Goal: Task Accomplishment & Management: Use online tool/utility

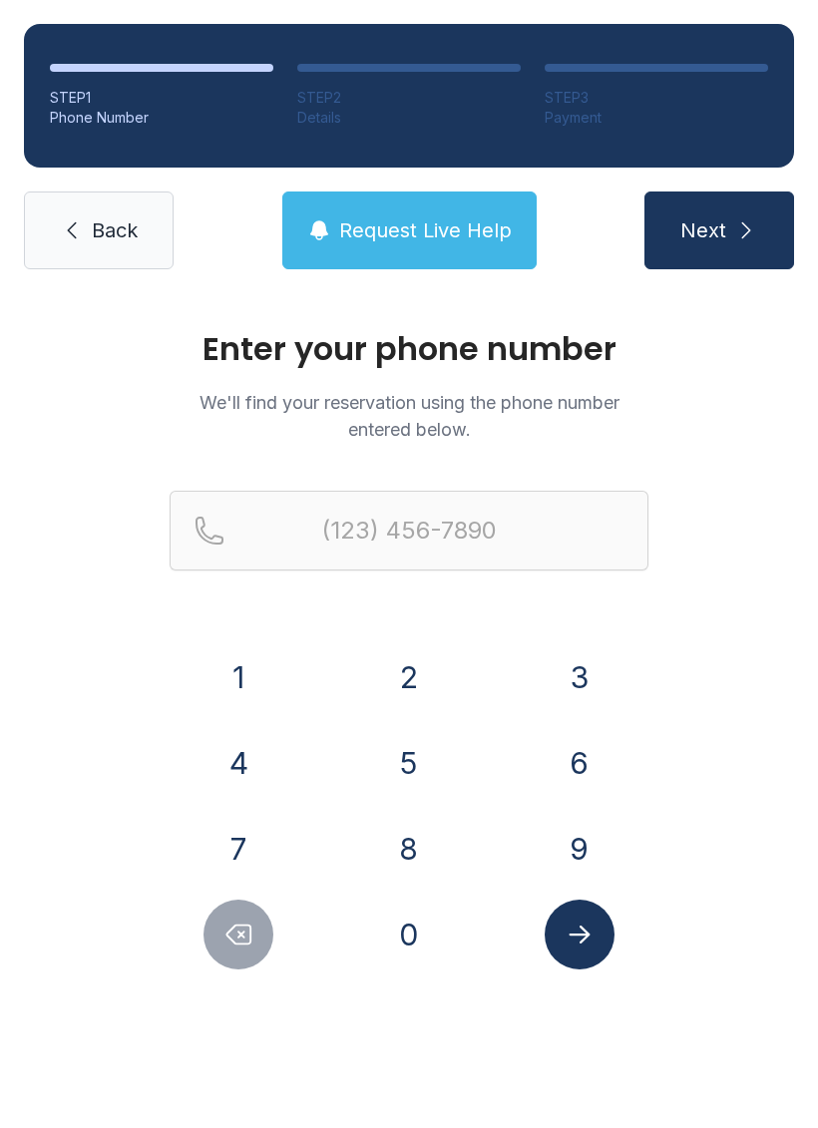
click at [236, 755] on button "4" at bounding box center [238, 763] width 70 height 70
click at [414, 930] on button "0" at bounding box center [409, 935] width 70 height 70
click at [235, 834] on button "7" at bounding box center [238, 849] width 70 height 70
click at [397, 848] on button "8" at bounding box center [409, 849] width 70 height 70
click at [238, 841] on button "7" at bounding box center [238, 849] width 70 height 70
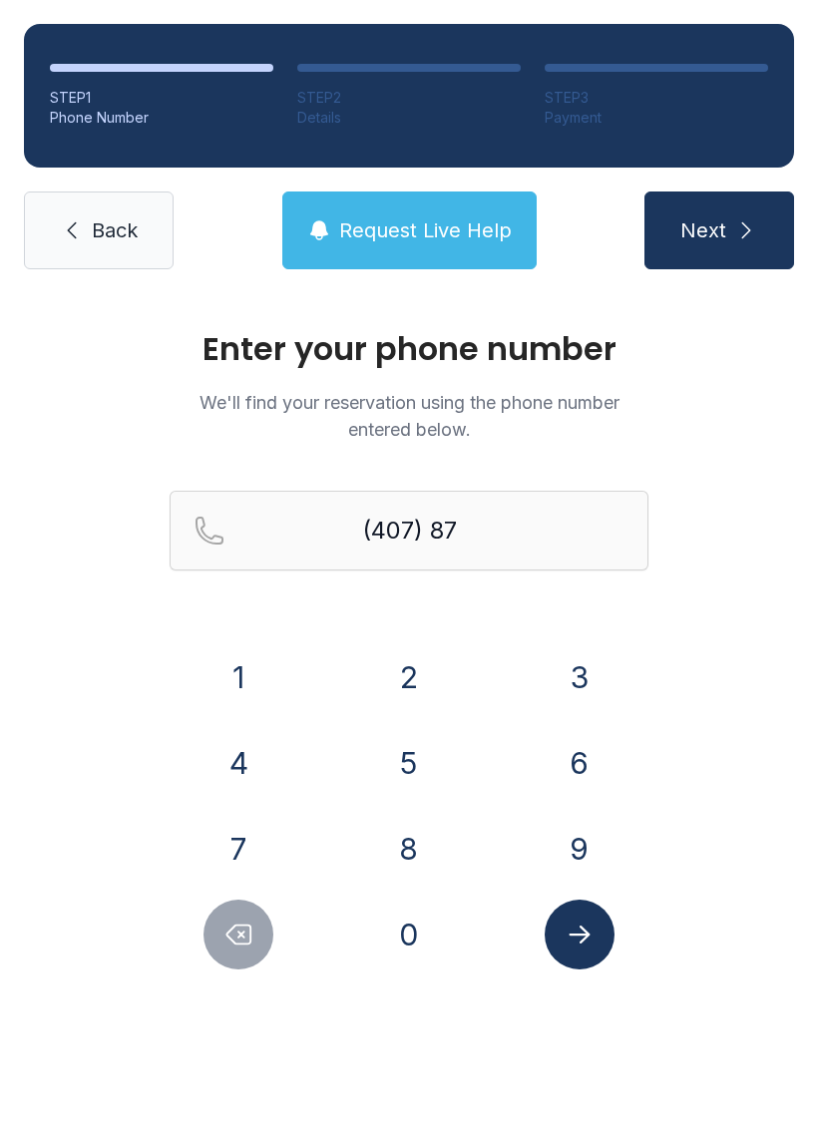
click at [572, 696] on button "3" at bounding box center [580, 677] width 70 height 70
click at [559, 753] on button "6" at bounding box center [580, 763] width 70 height 70
click at [389, 687] on button "2" at bounding box center [409, 677] width 70 height 70
click at [401, 866] on button "8" at bounding box center [409, 849] width 70 height 70
click at [391, 766] on button "5" at bounding box center [409, 763] width 70 height 70
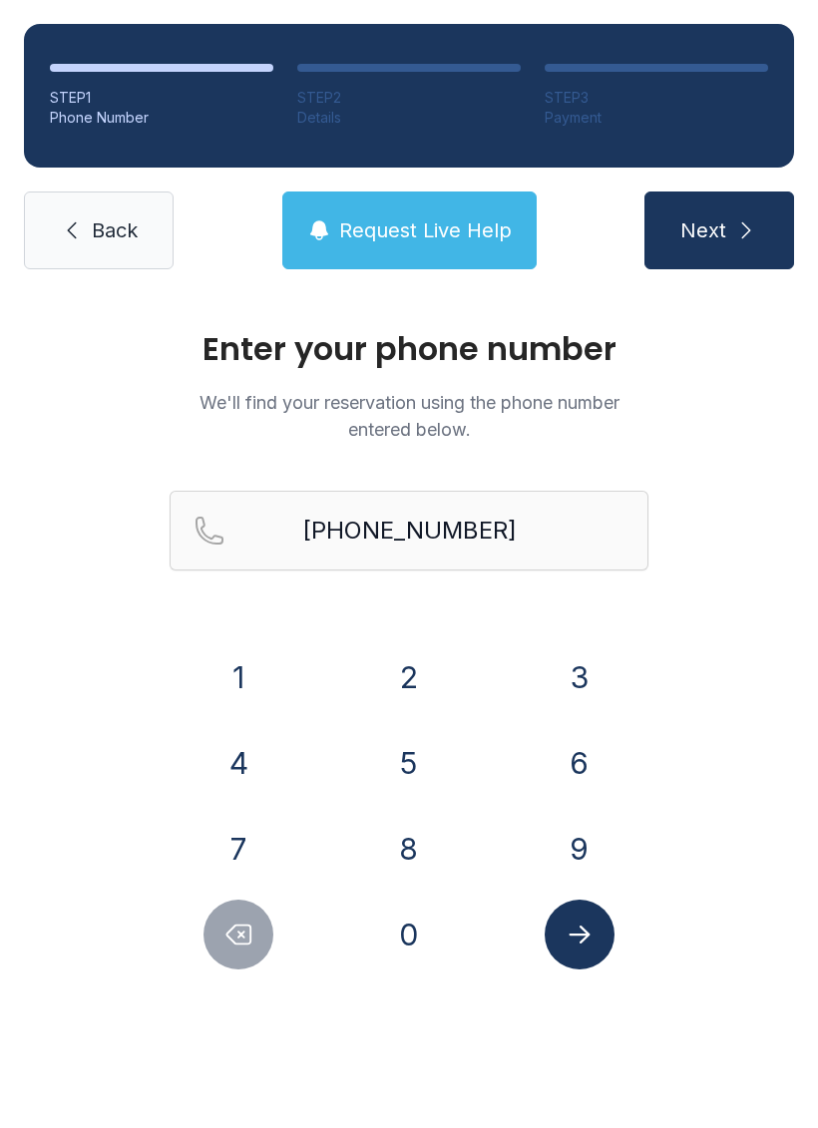
click at [582, 938] on icon "Submit lookup form" at bounding box center [579, 934] width 30 height 30
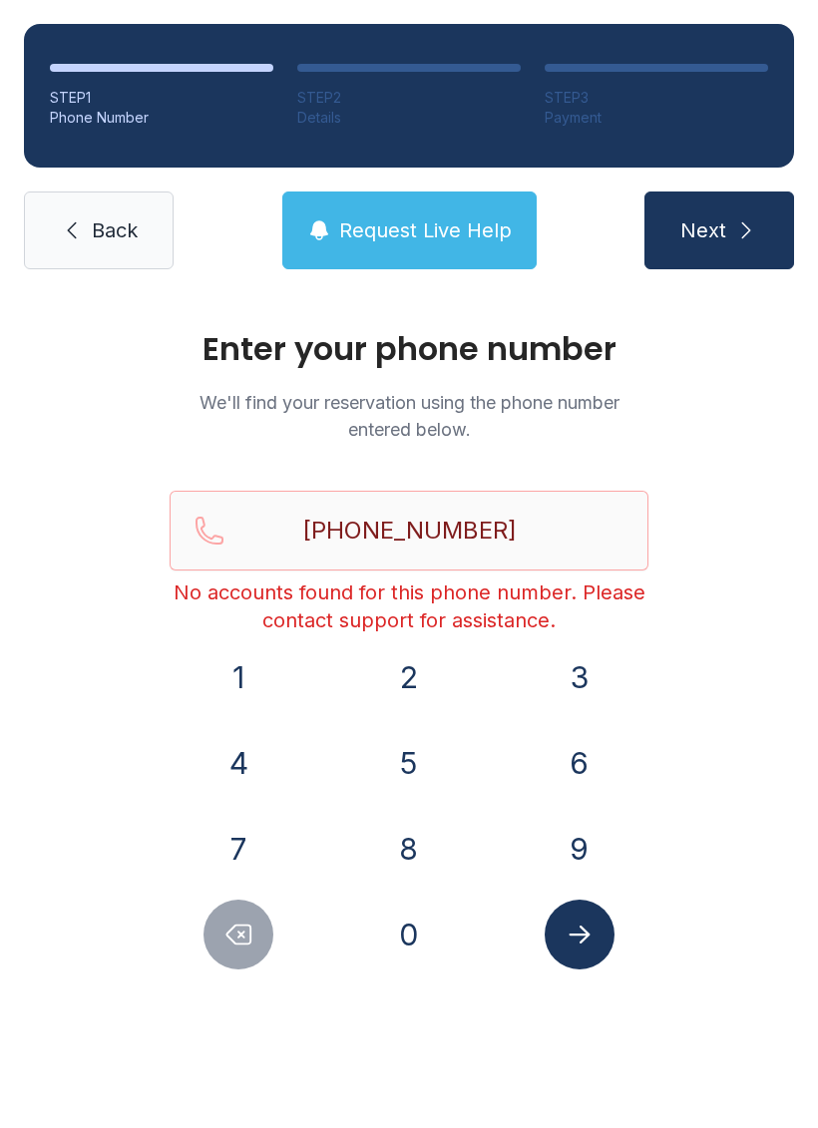
click at [572, 931] on icon "Submit lookup form" at bounding box center [579, 934] width 30 height 30
click at [229, 923] on icon "Delete number" at bounding box center [238, 934] width 30 height 30
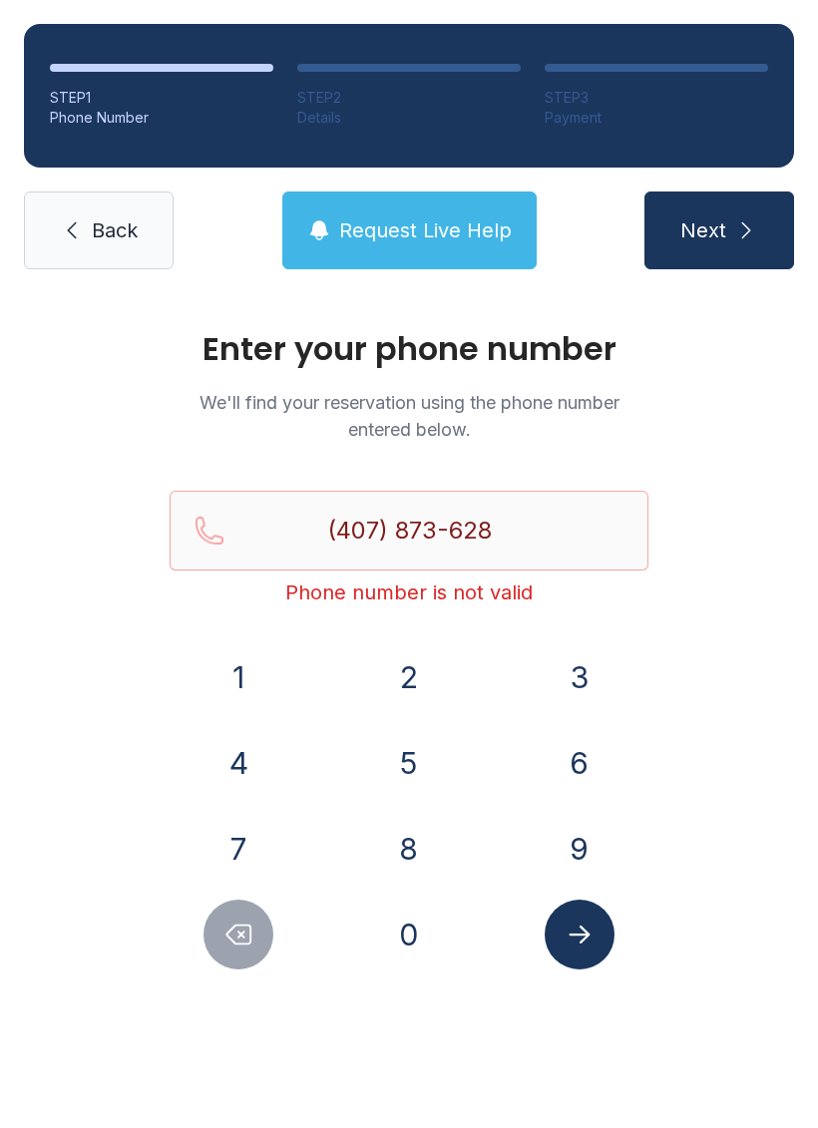
click at [228, 922] on icon "Delete number" at bounding box center [238, 934] width 30 height 30
click at [242, 932] on icon "Delete number" at bounding box center [239, 934] width 24 height 19
click at [241, 931] on icon "Delete number" at bounding box center [238, 934] width 30 height 30
click at [245, 919] on icon "Delete number" at bounding box center [238, 934] width 30 height 30
click at [245, 918] on button "Delete number" at bounding box center [238, 935] width 70 height 70
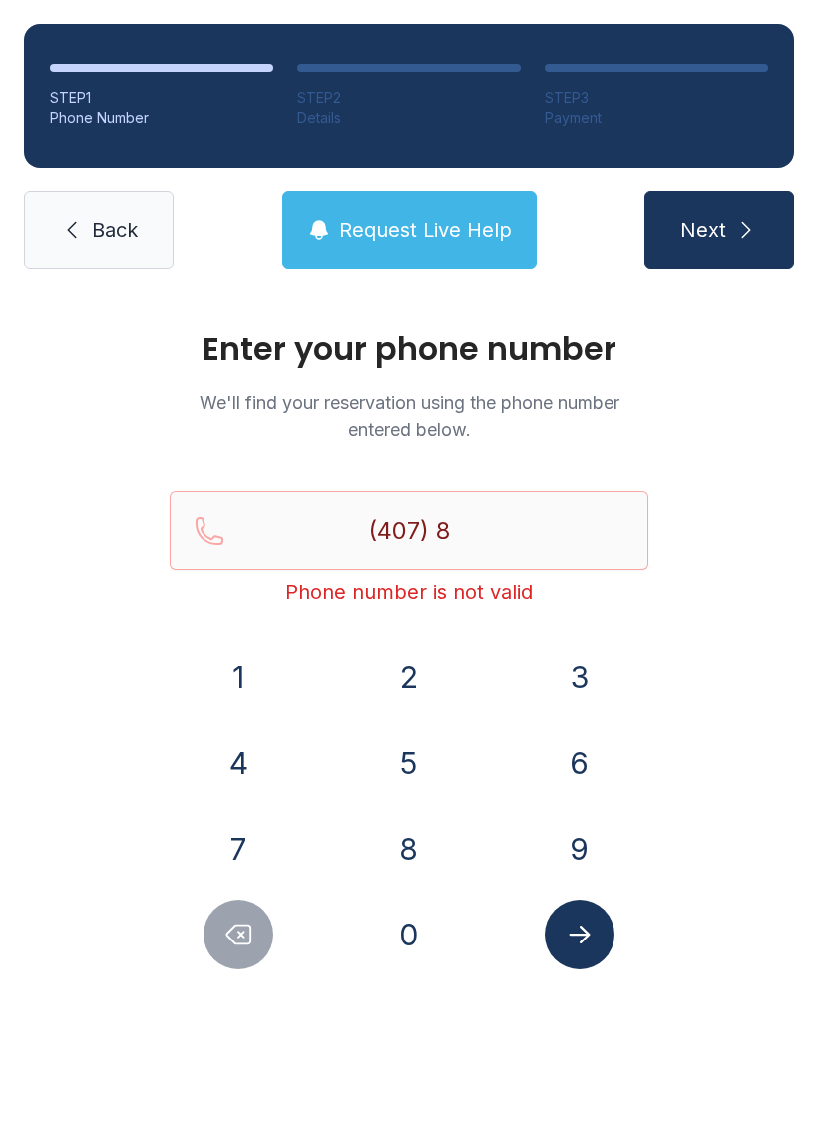
click at [258, 926] on button "Delete number" at bounding box center [238, 935] width 70 height 70
click at [257, 925] on button "Delete number" at bounding box center [238, 935] width 70 height 70
click at [243, 925] on icon "Delete number" at bounding box center [239, 934] width 24 height 19
type input "(4"
click at [242, 923] on icon "Delete number" at bounding box center [238, 934] width 30 height 30
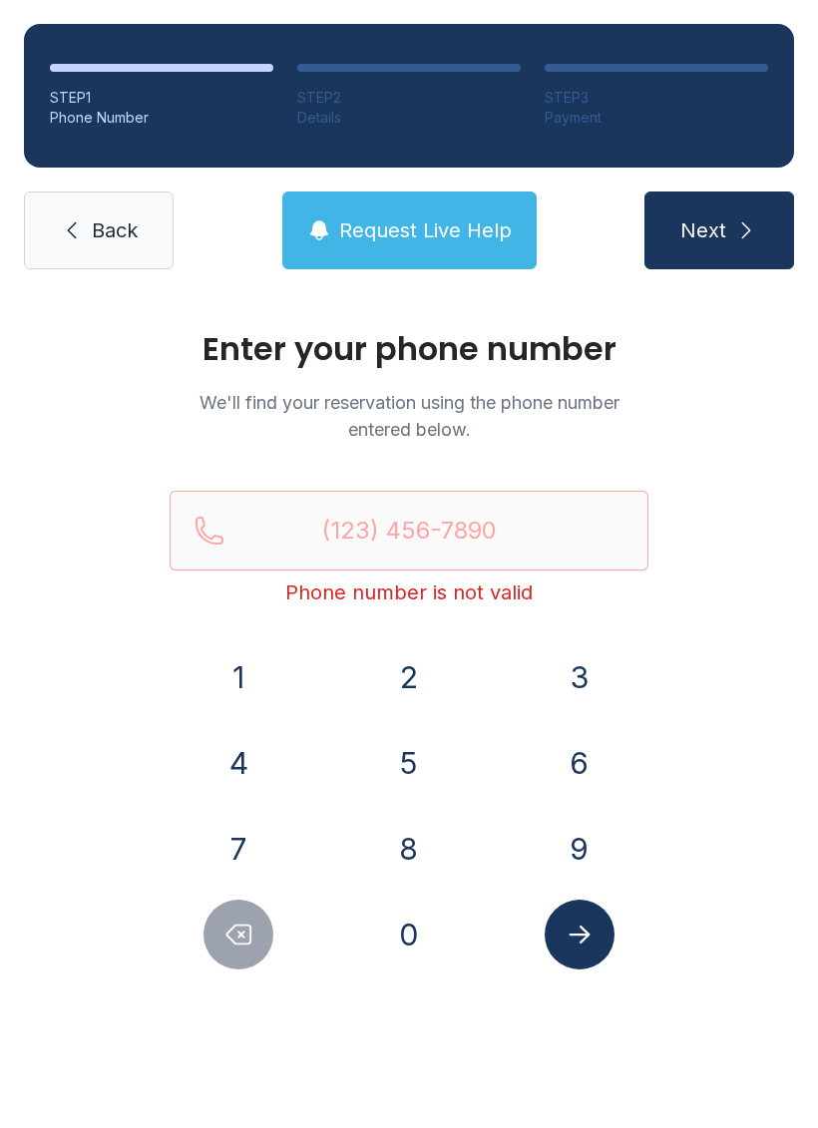
click at [256, 939] on button "Delete number" at bounding box center [238, 935] width 70 height 70
click at [580, 761] on button "6" at bounding box center [580, 763] width 70 height 70
click at [227, 842] on button "7" at bounding box center [238, 849] width 70 height 70
click at [396, 845] on button "8" at bounding box center [409, 849] width 70 height 70
click at [569, 684] on button "3" at bounding box center [580, 677] width 70 height 70
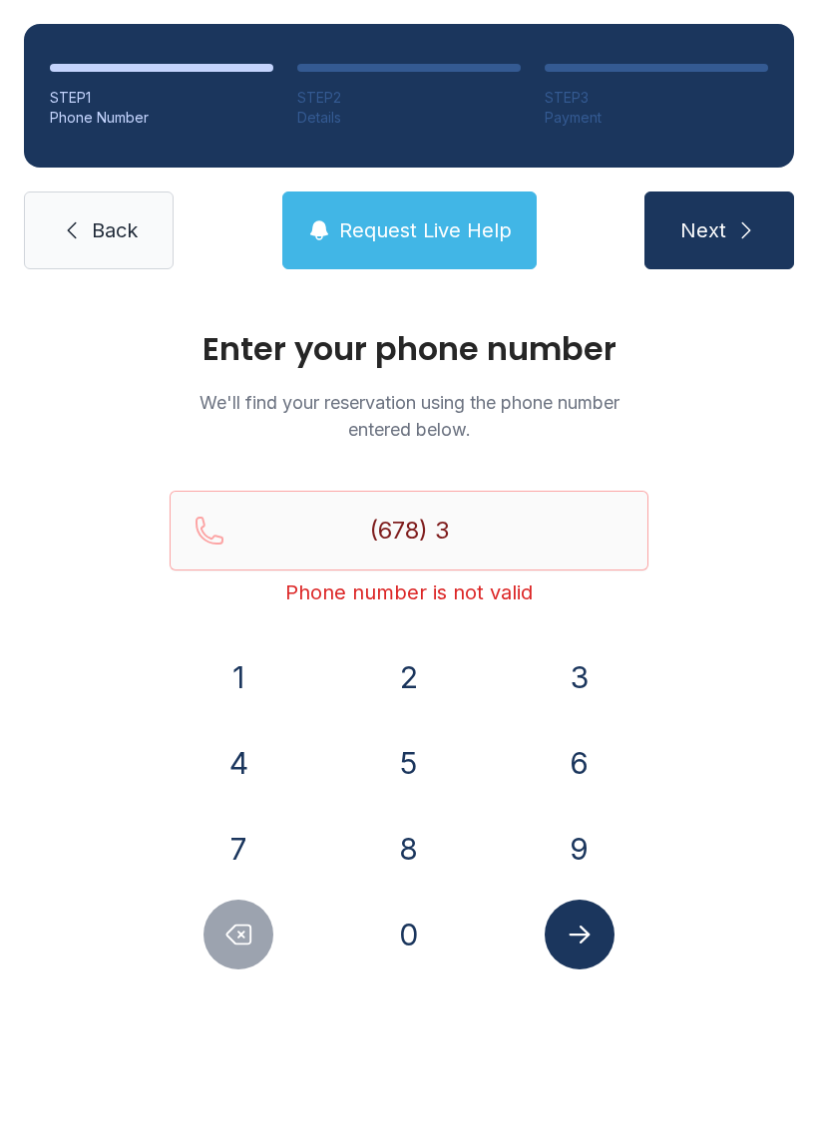
click at [387, 856] on button "8" at bounding box center [409, 849] width 70 height 70
click at [579, 844] on button "9" at bounding box center [580, 849] width 70 height 70
click at [237, 666] on button "1" at bounding box center [238, 677] width 70 height 70
click at [408, 752] on button "5" at bounding box center [409, 763] width 70 height 70
click at [573, 772] on button "6" at bounding box center [580, 763] width 70 height 70
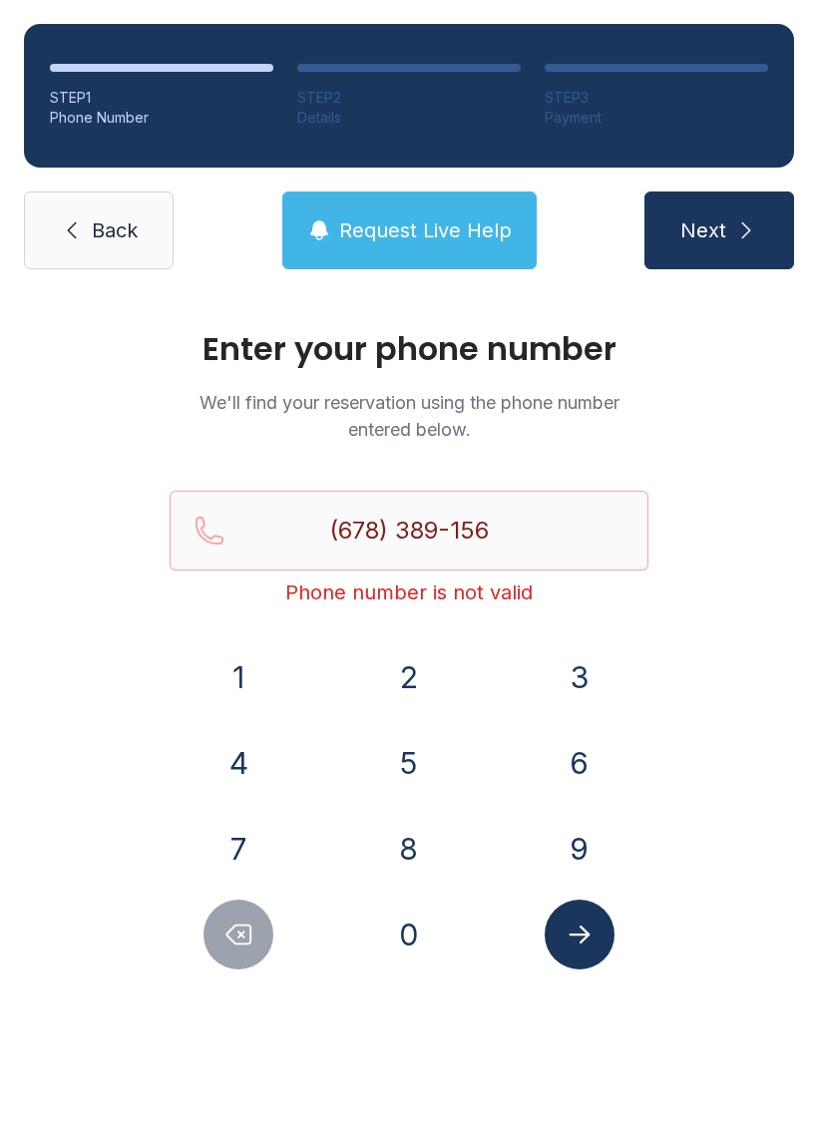
click at [412, 770] on button "5" at bounding box center [409, 763] width 70 height 70
click at [581, 930] on icon "Submit lookup form" at bounding box center [579, 934] width 30 height 30
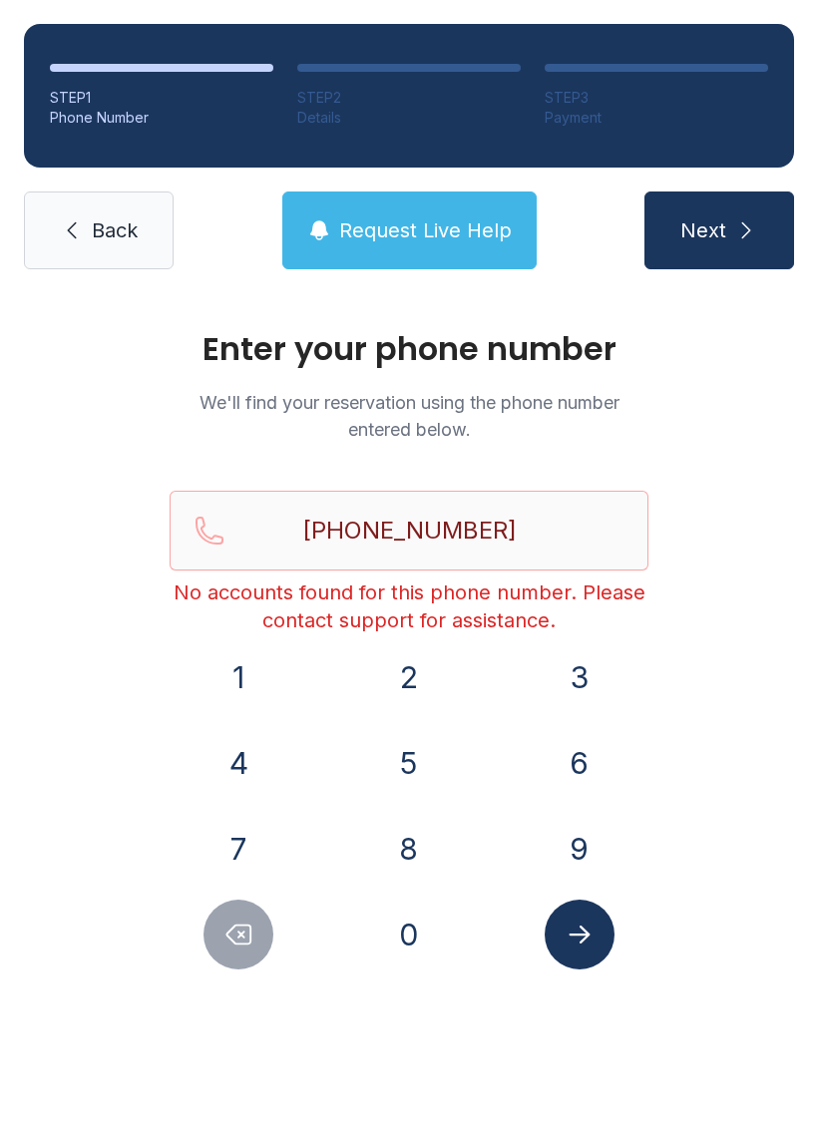
click at [225, 926] on icon "Delete number" at bounding box center [238, 934] width 30 height 30
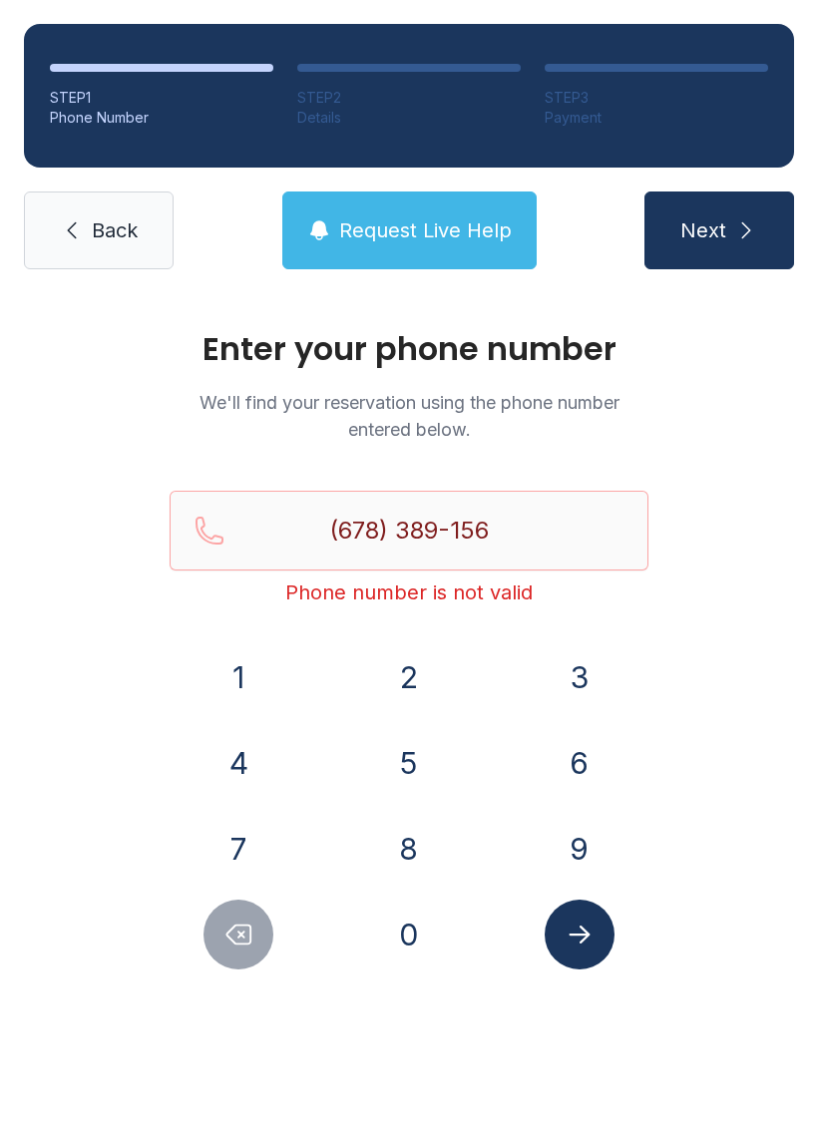
click at [225, 925] on icon "Delete number" at bounding box center [238, 934] width 30 height 30
click at [233, 939] on icon "Delete number" at bounding box center [238, 934] width 30 height 30
click at [232, 939] on icon "Delete number" at bounding box center [239, 934] width 24 height 19
click at [229, 937] on icon "Delete number" at bounding box center [239, 934] width 24 height 19
click at [229, 936] on icon "Delete number" at bounding box center [239, 934] width 24 height 19
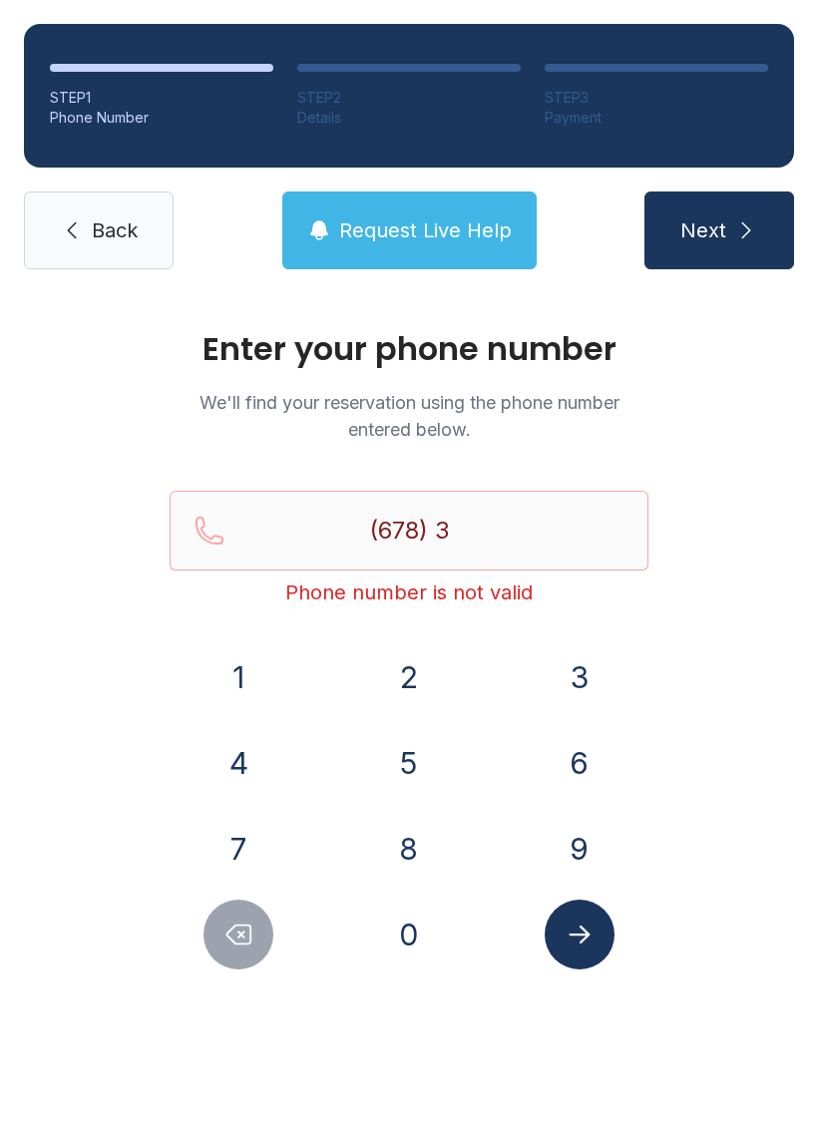
click at [223, 949] on button "Delete number" at bounding box center [238, 935] width 70 height 70
click at [234, 950] on button "Delete number" at bounding box center [238, 935] width 70 height 70
type input "(6"
click at [233, 949] on button "Delete number" at bounding box center [238, 935] width 70 height 70
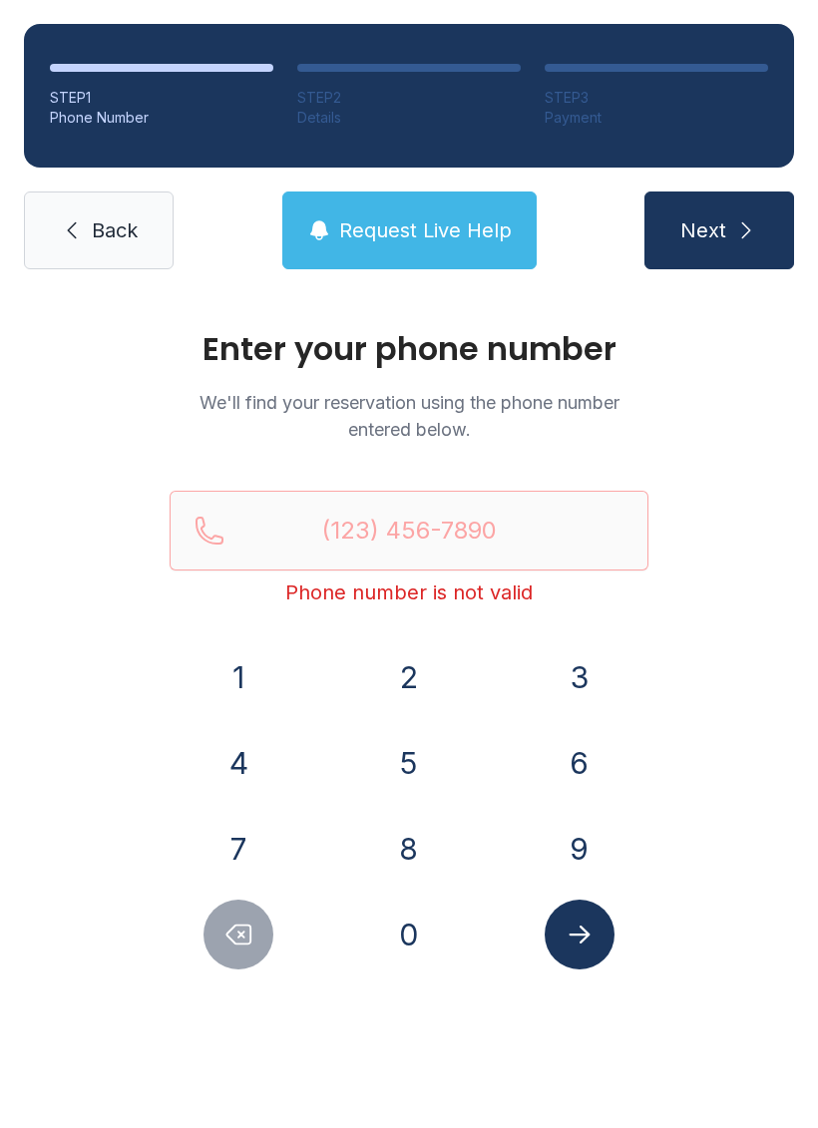
click at [234, 950] on button "Delete number" at bounding box center [238, 935] width 70 height 70
click at [89, 220] on link "Back" at bounding box center [99, 230] width 150 height 78
